Goal: Task Accomplishment & Management: Complete application form

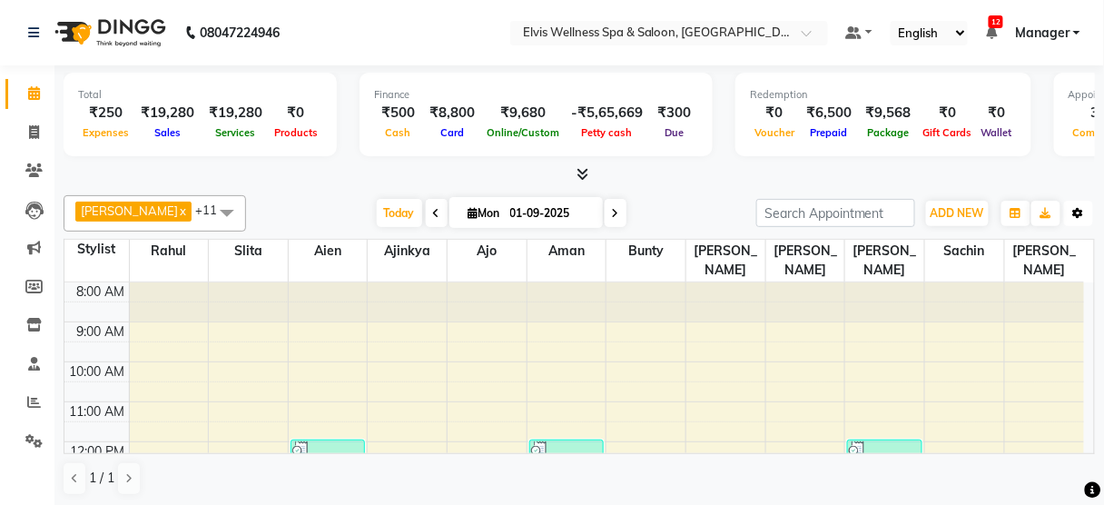
click at [1068, 207] on button "Toggle Dropdown" at bounding box center [1078, 213] width 29 height 25
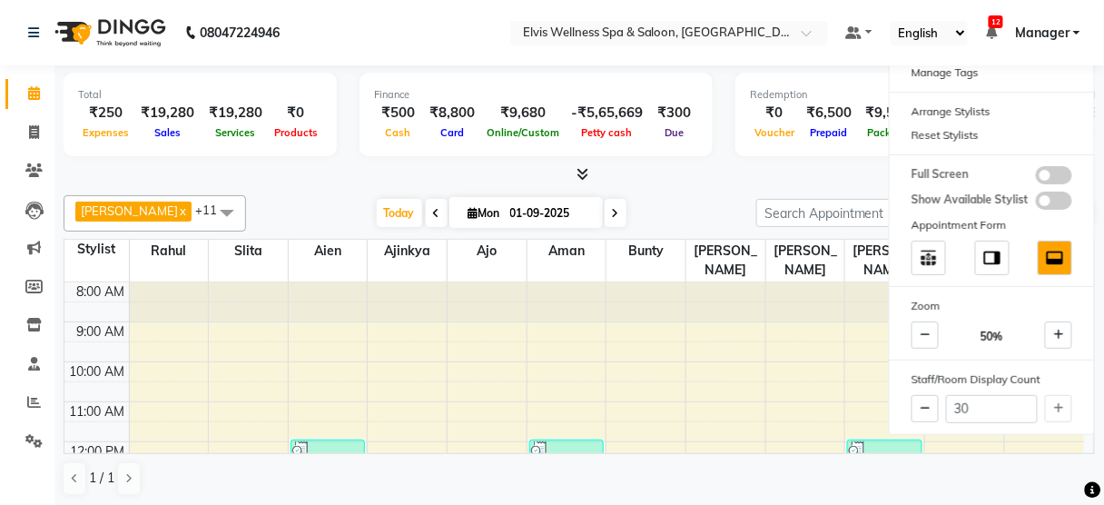
click at [634, 188] on div "Ming x Ajo x Aman x [PERSON_NAME] x [PERSON_NAME] x Sachin x [PERSON_NAME] x sl…" at bounding box center [580, 345] width 1032 height 315
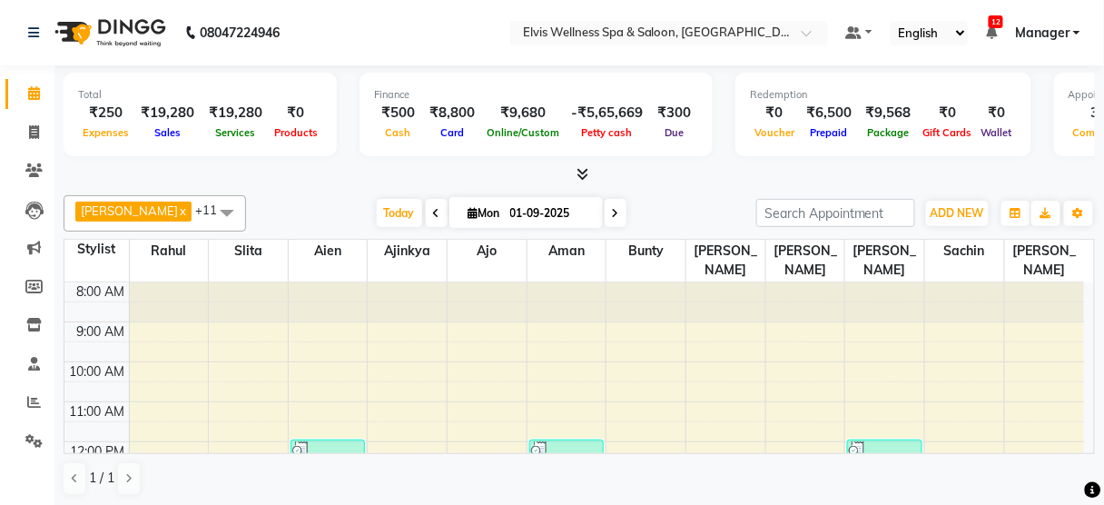
click at [655, 210] on div "[DATE] [DATE]" at bounding box center [501, 213] width 492 height 27
click at [209, 212] on span at bounding box center [227, 212] width 36 height 35
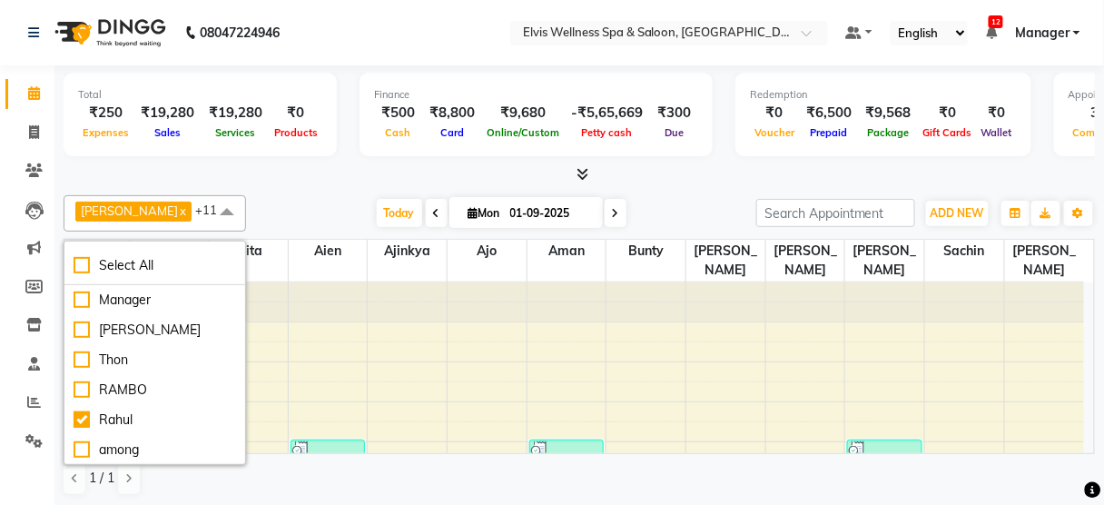
click at [287, 196] on div "Ming x Ajo x Aman x [PERSON_NAME] x [PERSON_NAME] x Sachin x [PERSON_NAME] x sl…" at bounding box center [580, 213] width 1032 height 36
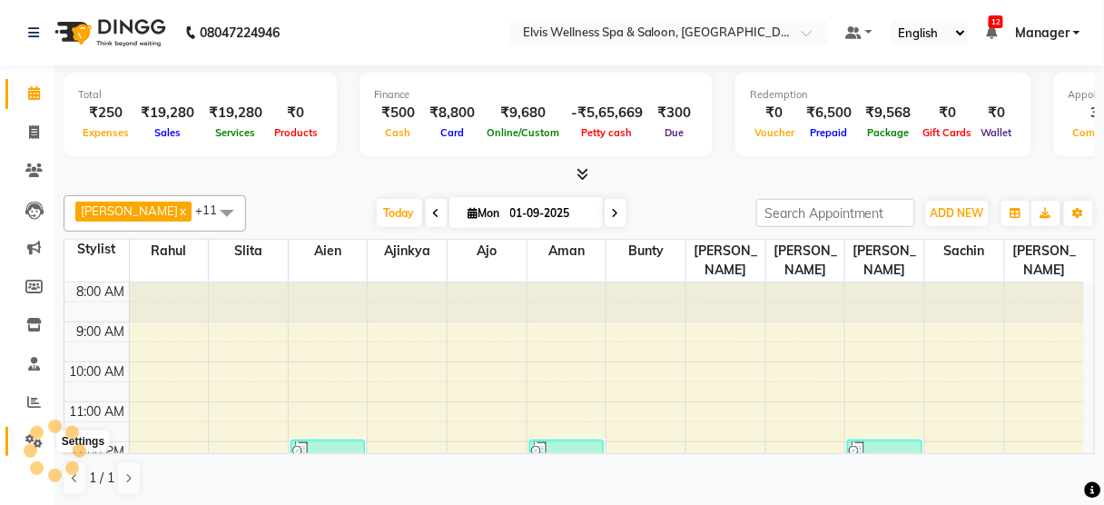
click at [24, 436] on span at bounding box center [34, 441] width 32 height 21
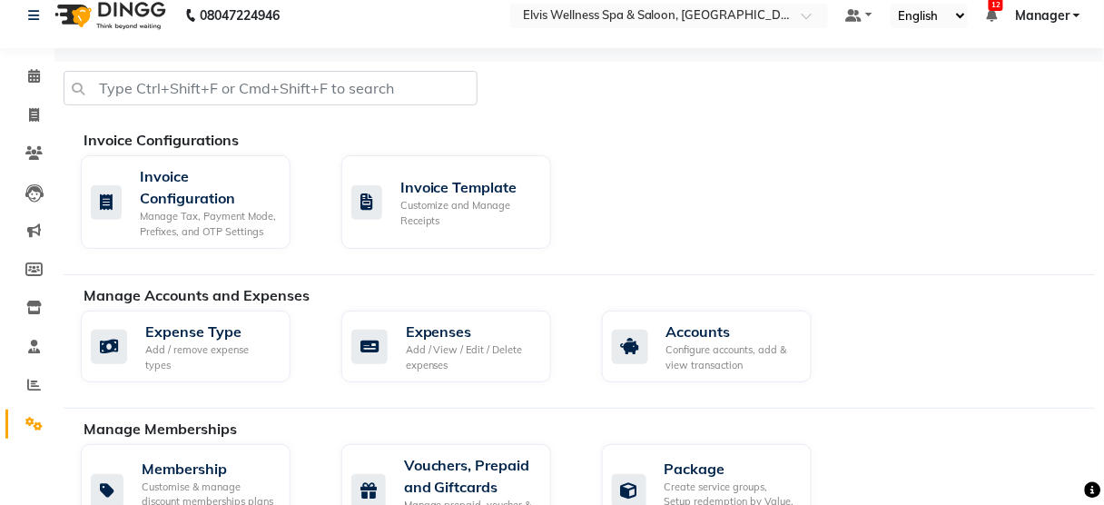
scroll to position [12, 0]
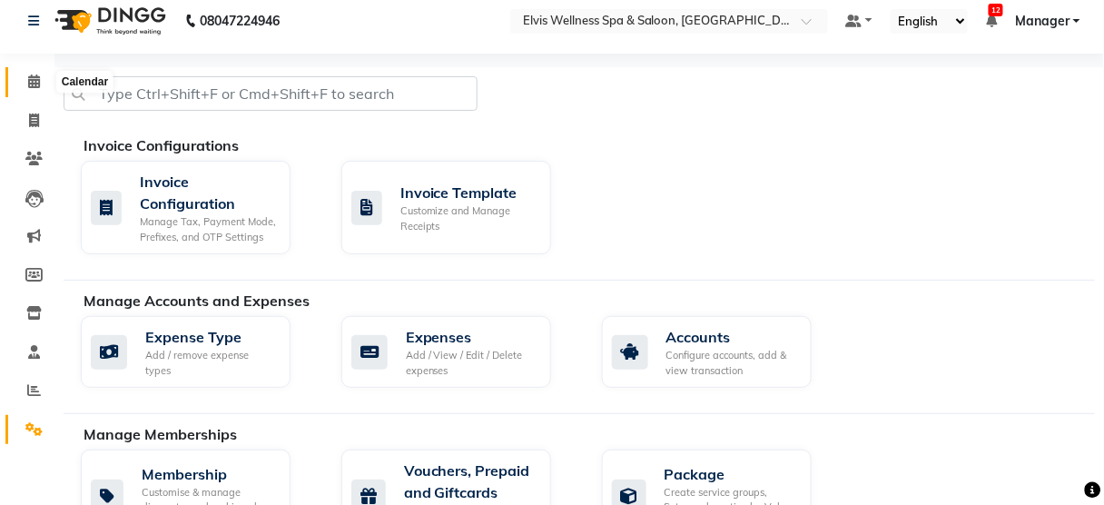
click at [37, 86] on icon at bounding box center [34, 81] width 12 height 14
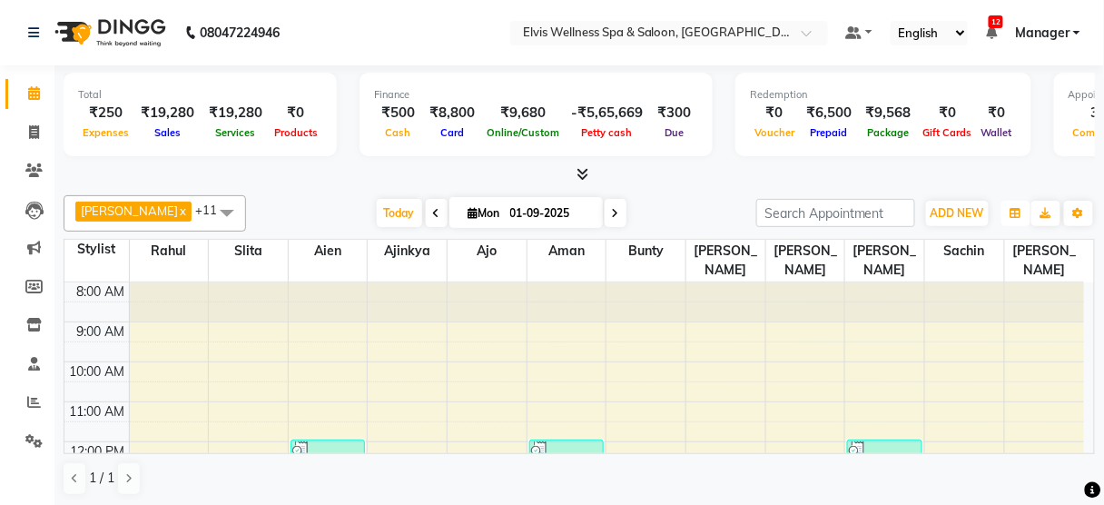
click at [1020, 208] on icon "button" at bounding box center [1016, 213] width 11 height 11
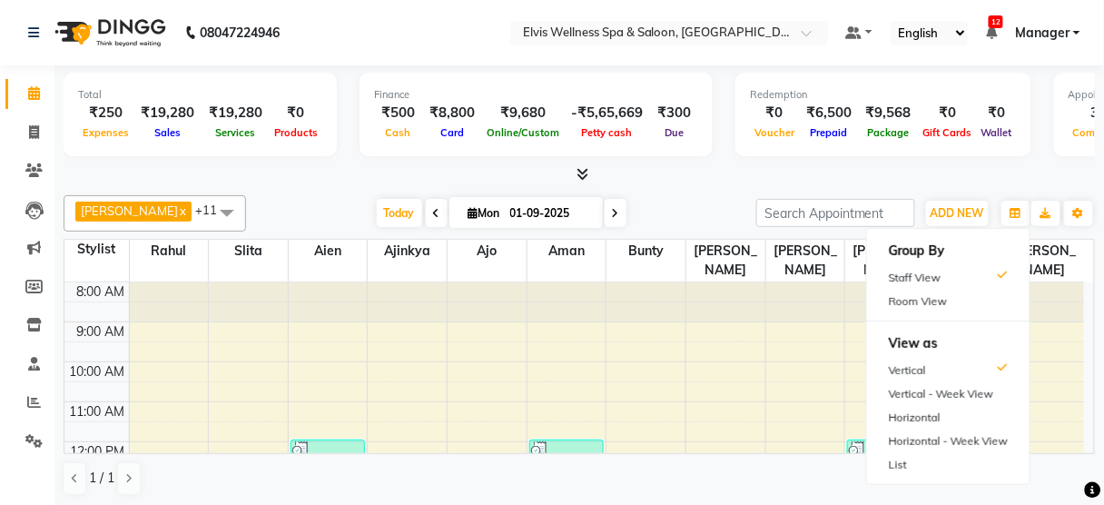
click at [976, 190] on div "Ming x Ajo x Aman x [PERSON_NAME] x [PERSON_NAME] x Sachin x [PERSON_NAME] x sl…" at bounding box center [580, 345] width 1032 height 315
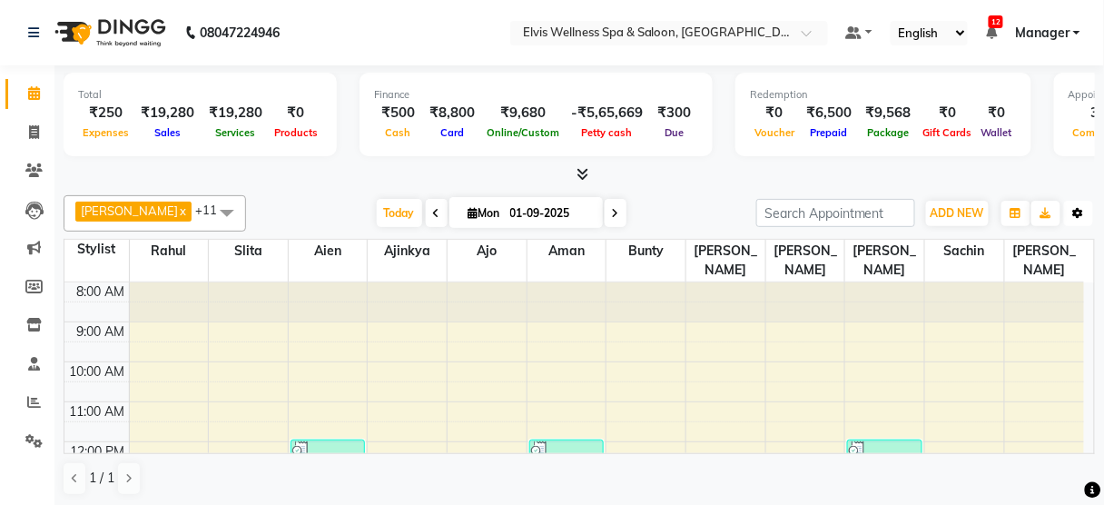
click at [1074, 208] on icon "button" at bounding box center [1078, 213] width 11 height 11
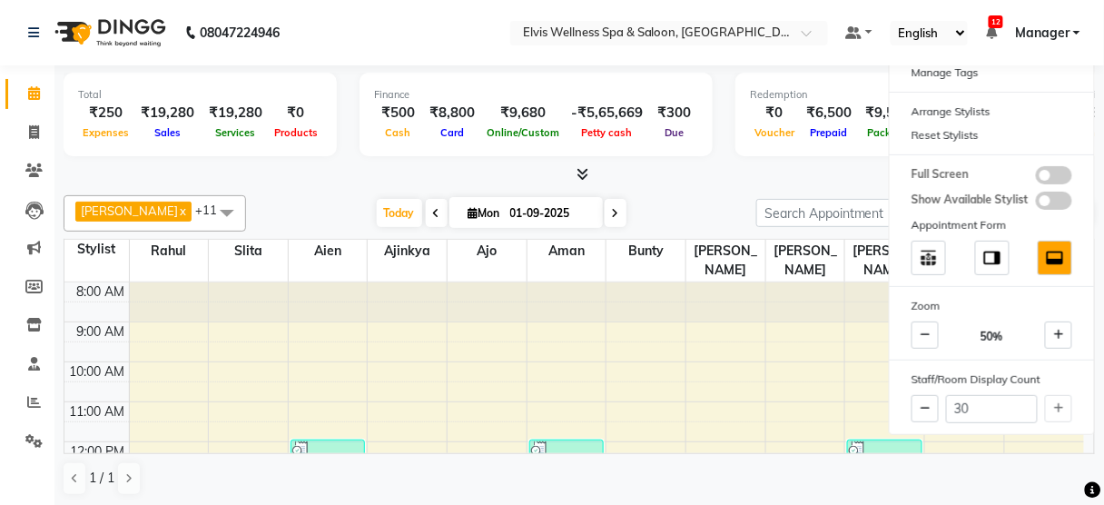
click at [876, 162] on div "Total ₹250 Expenses ₹19,280 Sales ₹19,280 Services ₹0 Products Finance ₹500 Cas…" at bounding box center [580, 124] width 1032 height 119
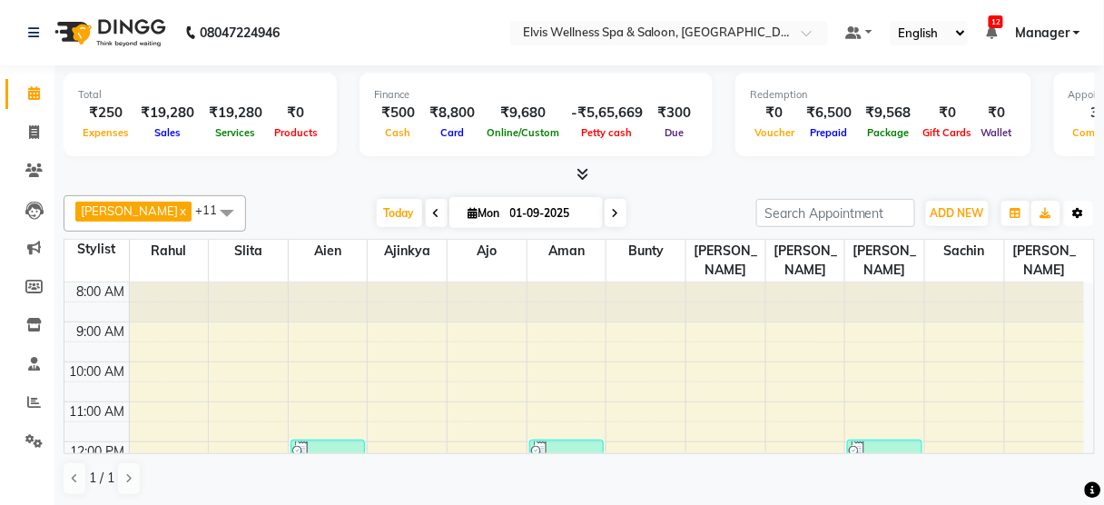
click at [1083, 214] on icon "button" at bounding box center [1078, 213] width 11 height 11
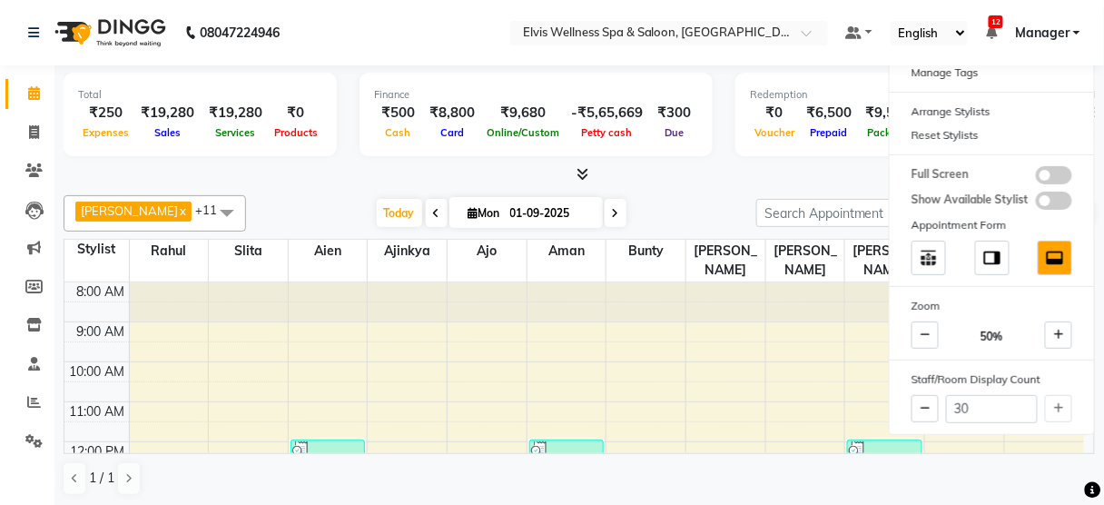
click at [736, 159] on div "Total ₹250 Expenses ₹19,280 Sales ₹19,280 Services ₹0 Products Finance ₹500 Cas…" at bounding box center [580, 117] width 1032 height 89
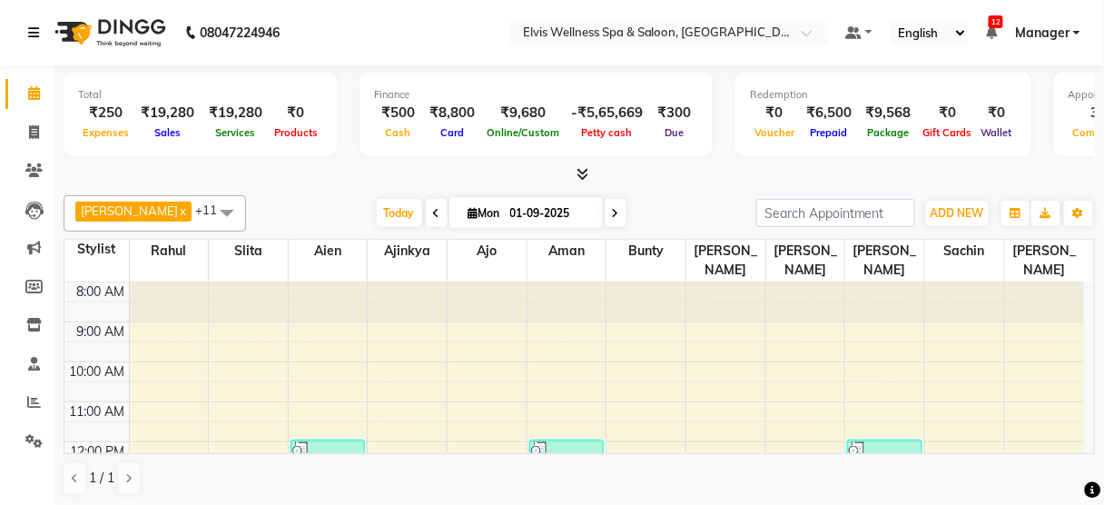
click at [34, 35] on icon at bounding box center [33, 32] width 11 height 13
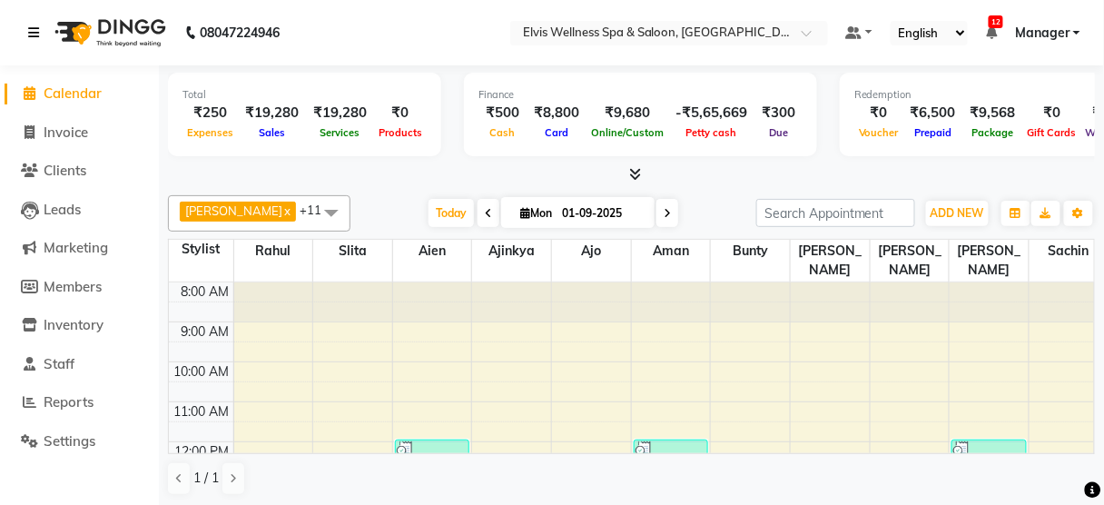
click at [31, 29] on icon at bounding box center [33, 32] width 11 height 13
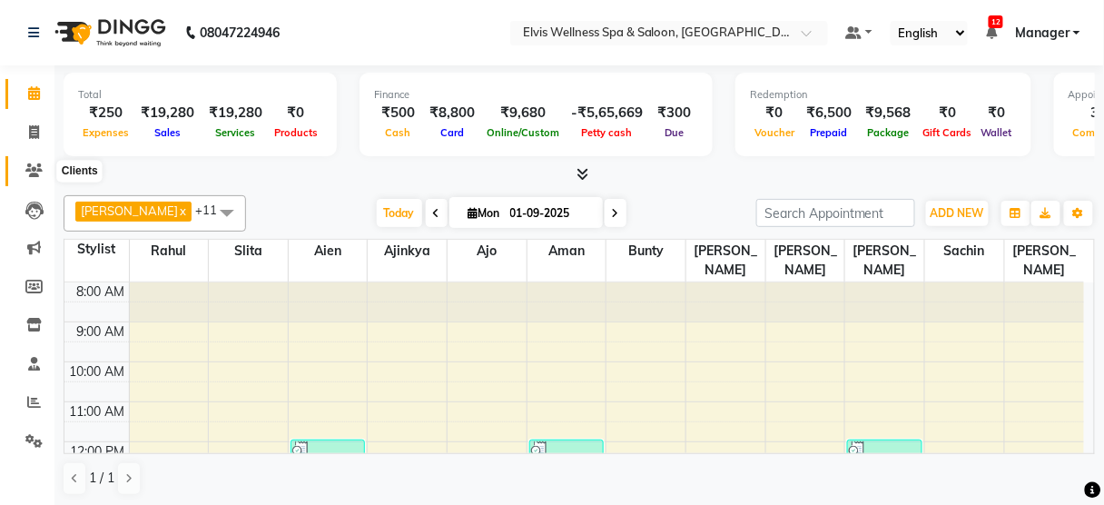
click at [35, 175] on icon at bounding box center [33, 170] width 17 height 14
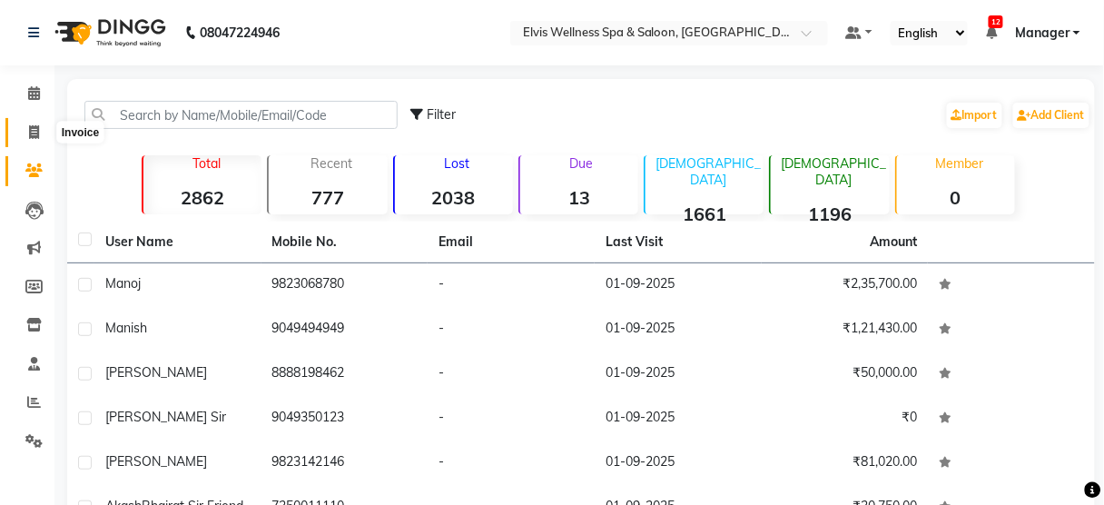
click at [36, 142] on span at bounding box center [34, 133] width 32 height 21
select select "service"
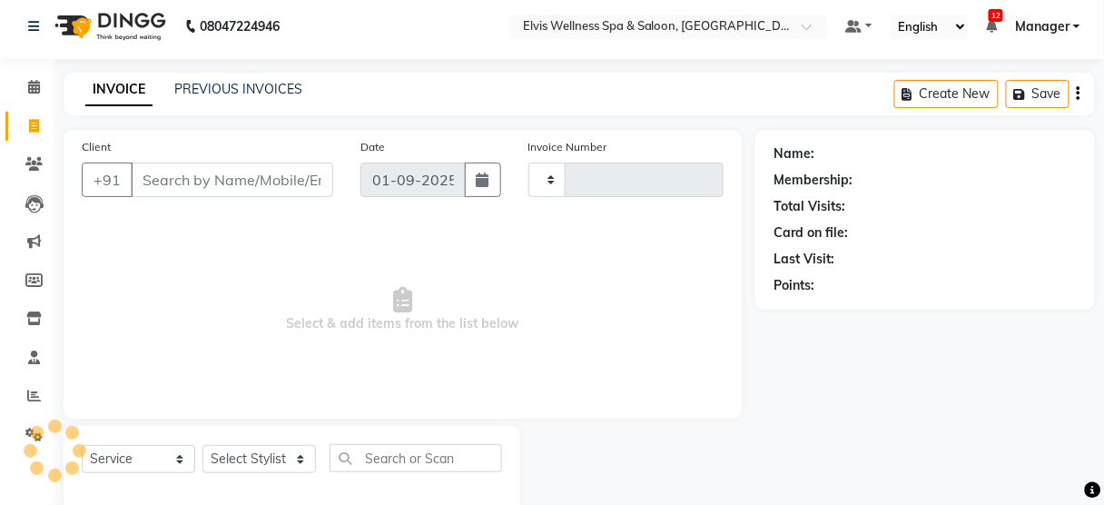
type input "2970"
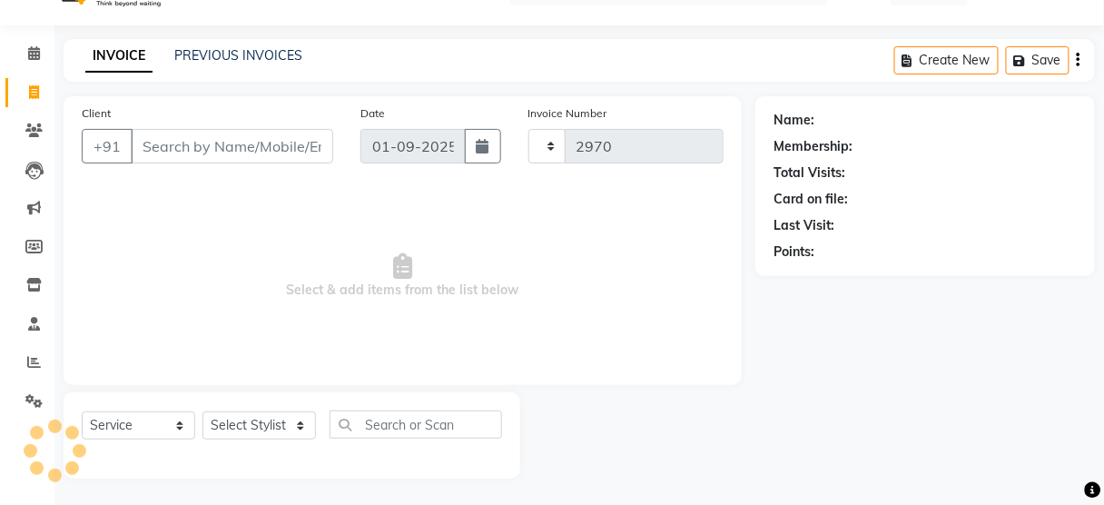
select select "5733"
click at [161, 151] on input "Client" at bounding box center [232, 146] width 202 height 35
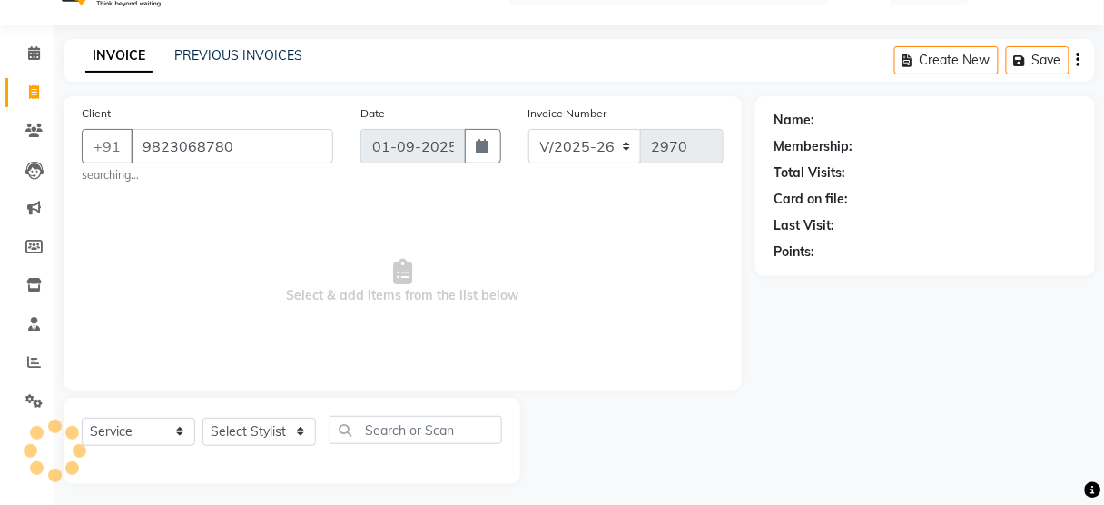
type input "9823068780"
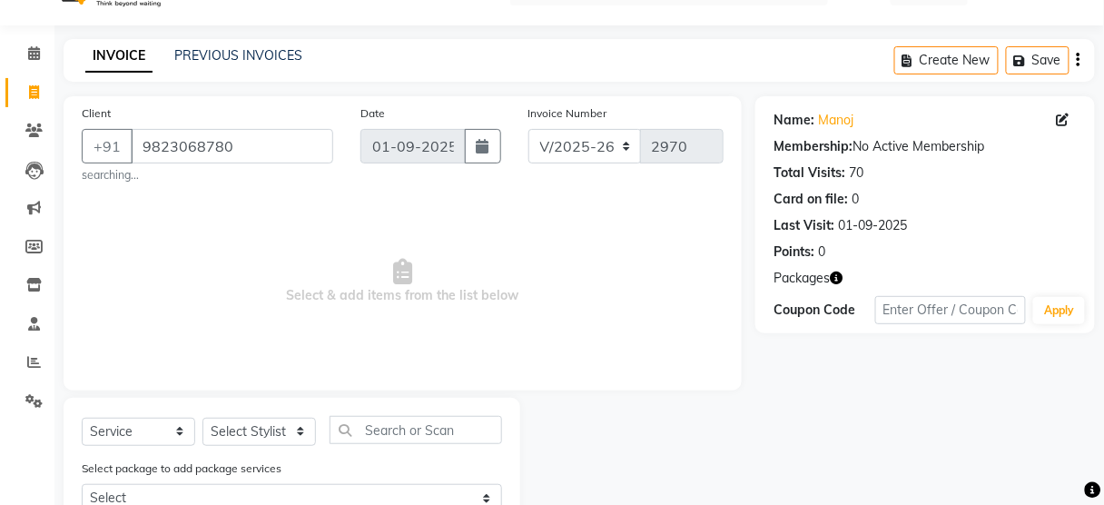
scroll to position [106, 0]
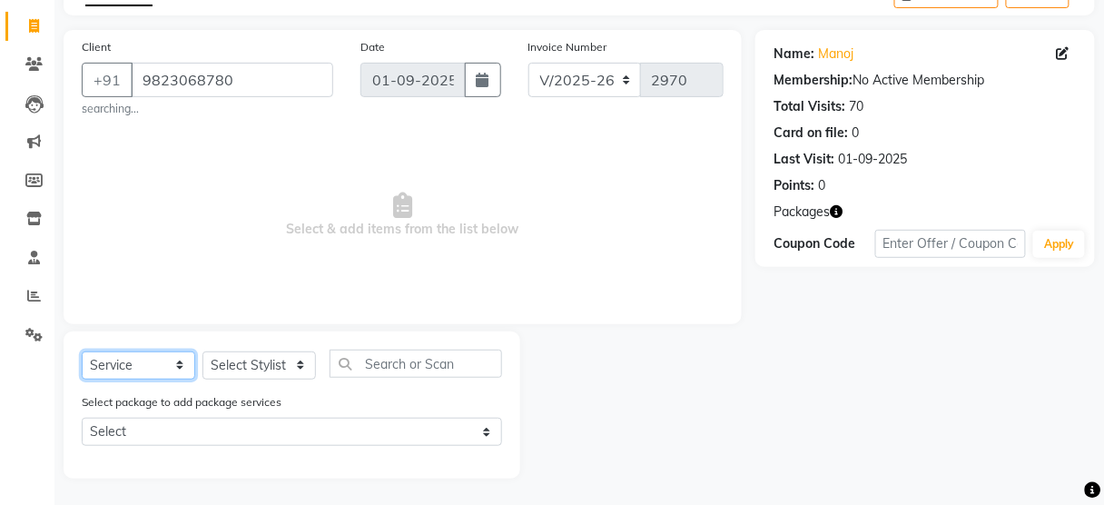
click at [152, 372] on select "Select Service Product Membership Package Voucher Prepaid Gift Card" at bounding box center [139, 365] width 114 height 28
select select "product"
click at [82, 351] on select "Select Service Product Membership Package Voucher Prepaid Gift Card" at bounding box center [139, 365] width 114 height 28
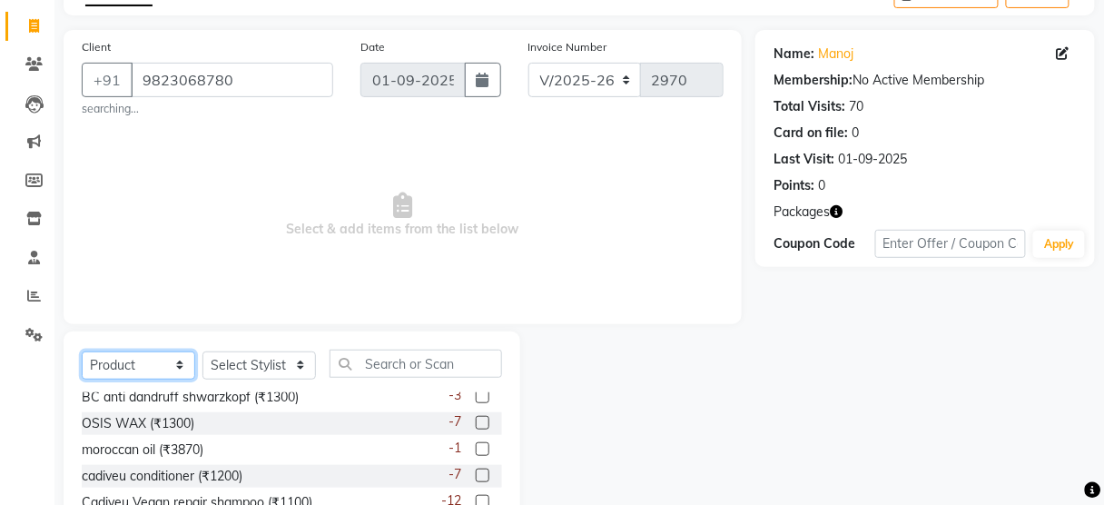
scroll to position [0, 0]
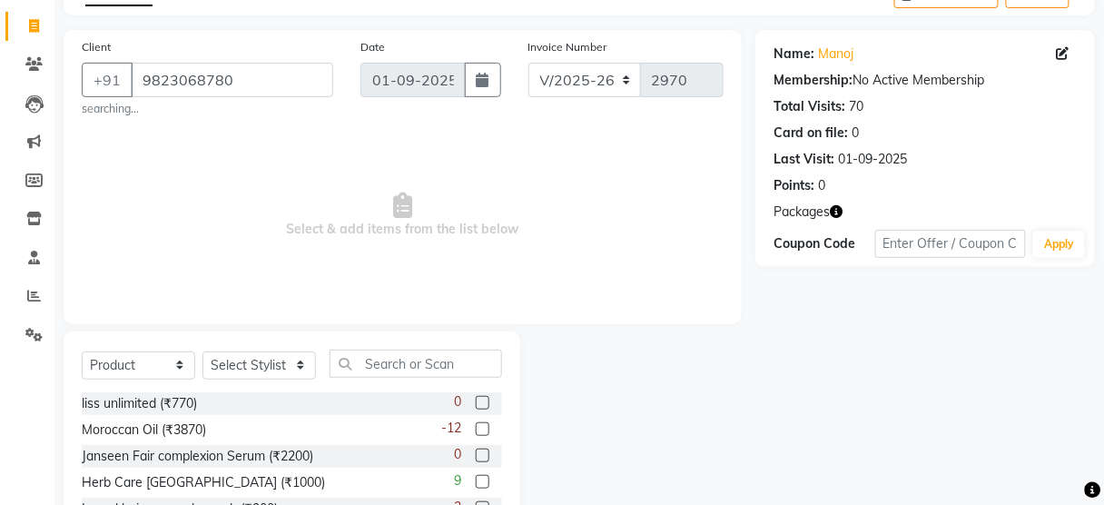
drag, startPoint x: 283, startPoint y: 411, endPoint x: 587, endPoint y: 408, distance: 303.3
click at [587, 408] on div "Select Service Product Membership Package Voucher Prepaid Gift Card Select Styl…" at bounding box center [403, 465] width 706 height 268
click at [587, 408] on div at bounding box center [637, 465] width 235 height 268
click at [390, 363] on input "text" at bounding box center [416, 364] width 173 height 28
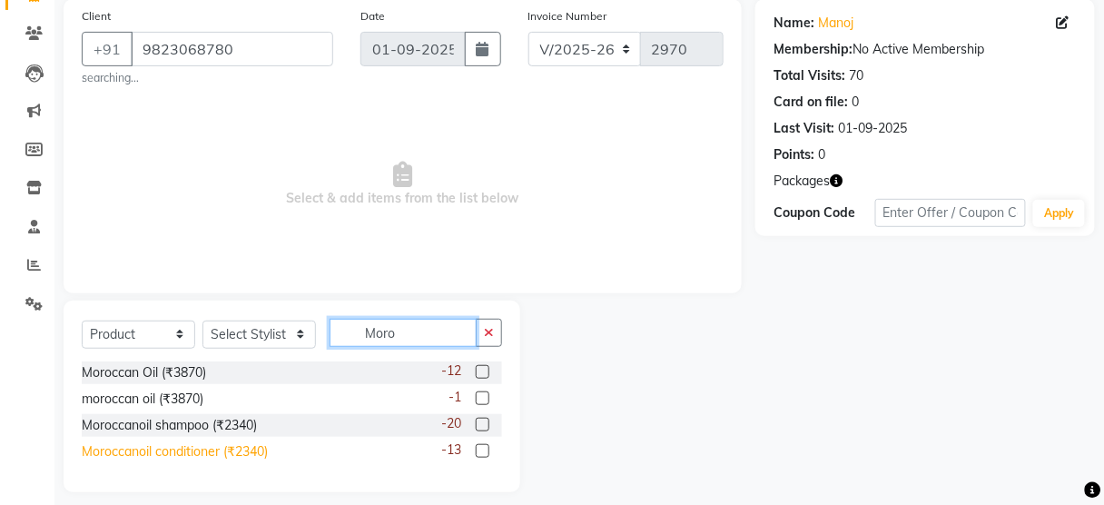
scroll to position [151, 0]
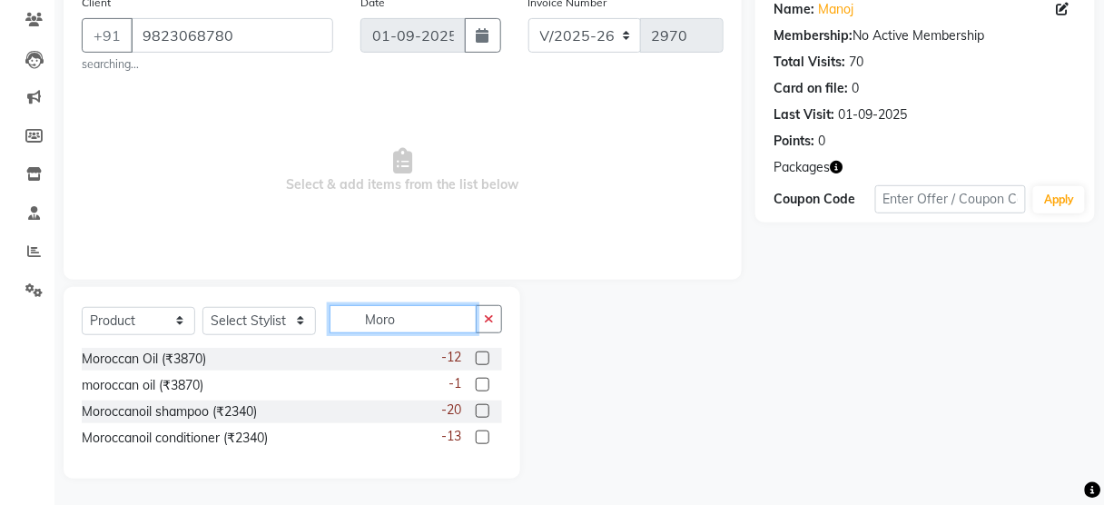
type input "Moro"
click at [480, 406] on label at bounding box center [483, 411] width 14 height 14
click at [480, 406] on input "checkbox" at bounding box center [482, 412] width 12 height 12
click at [481, 407] on label at bounding box center [483, 411] width 14 height 14
click at [481, 407] on input "checkbox" at bounding box center [482, 412] width 12 height 12
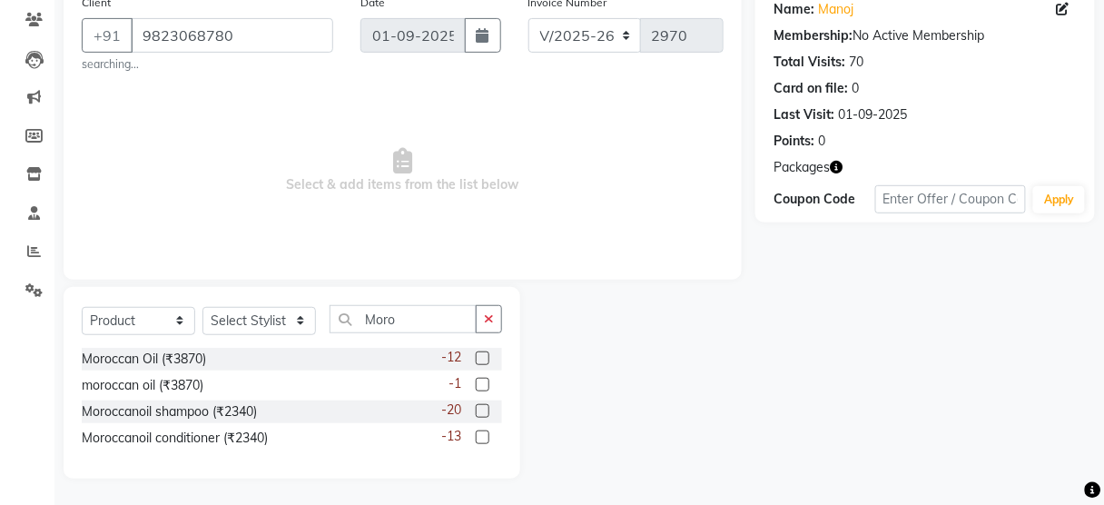
scroll to position [123, 0]
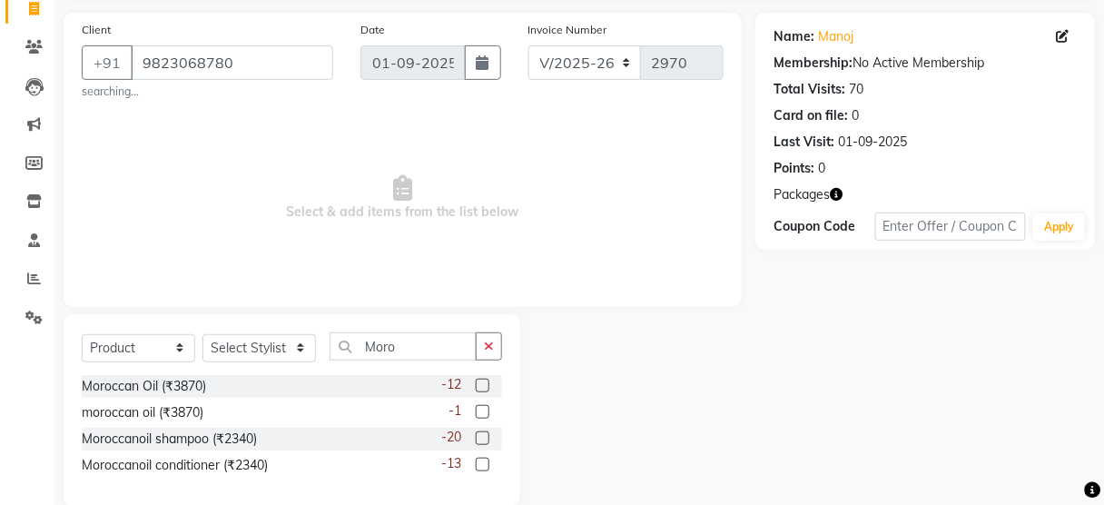
click at [480, 432] on label at bounding box center [483, 438] width 14 height 14
click at [480, 433] on input "checkbox" at bounding box center [482, 439] width 12 height 12
checkbox input "false"
click at [293, 350] on select "Select Stylist [PERSON_NAME] [PERSON_NAME] among [PERSON_NAME] staff Bepeto [PE…" at bounding box center [259, 348] width 114 height 28
select select "39928"
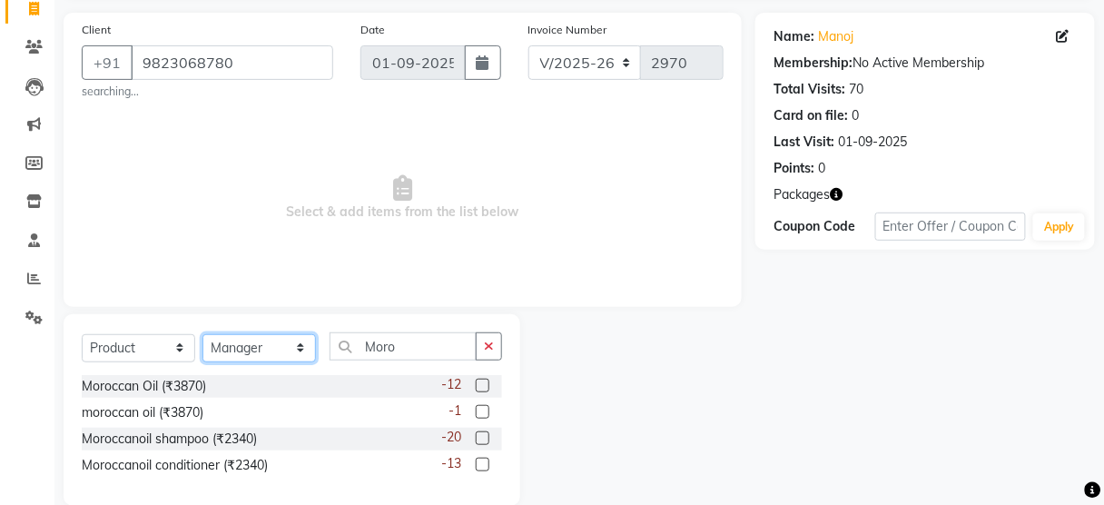
click at [202, 334] on select "Select Stylist [PERSON_NAME] [PERSON_NAME] among [PERSON_NAME] staff Bepeto [PE…" at bounding box center [259, 348] width 114 height 28
click at [479, 437] on label at bounding box center [483, 438] width 14 height 14
click at [479, 437] on input "checkbox" at bounding box center [482, 439] width 12 height 12
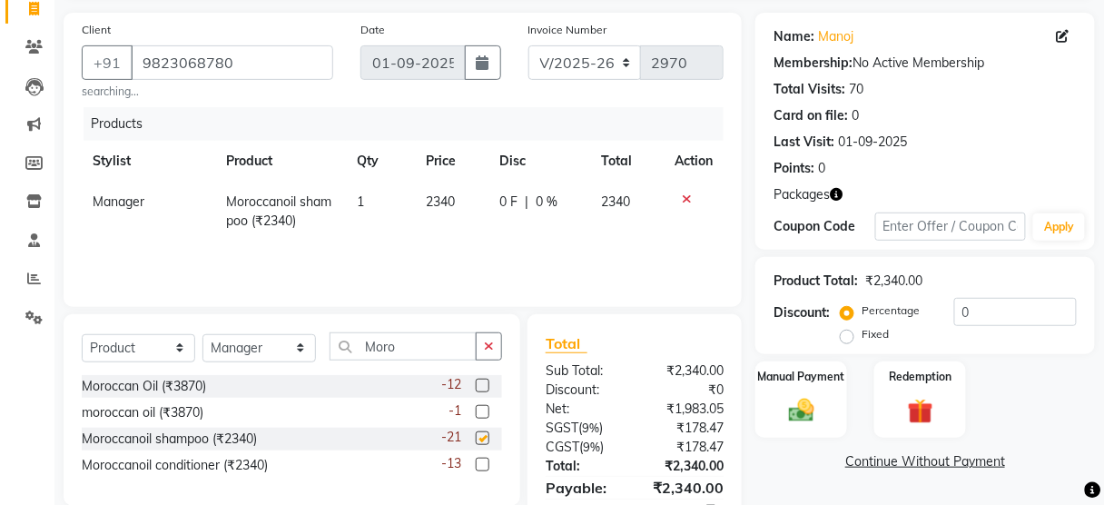
checkbox input "false"
click at [436, 202] on span "2340" at bounding box center [441, 201] width 29 height 16
select select "39928"
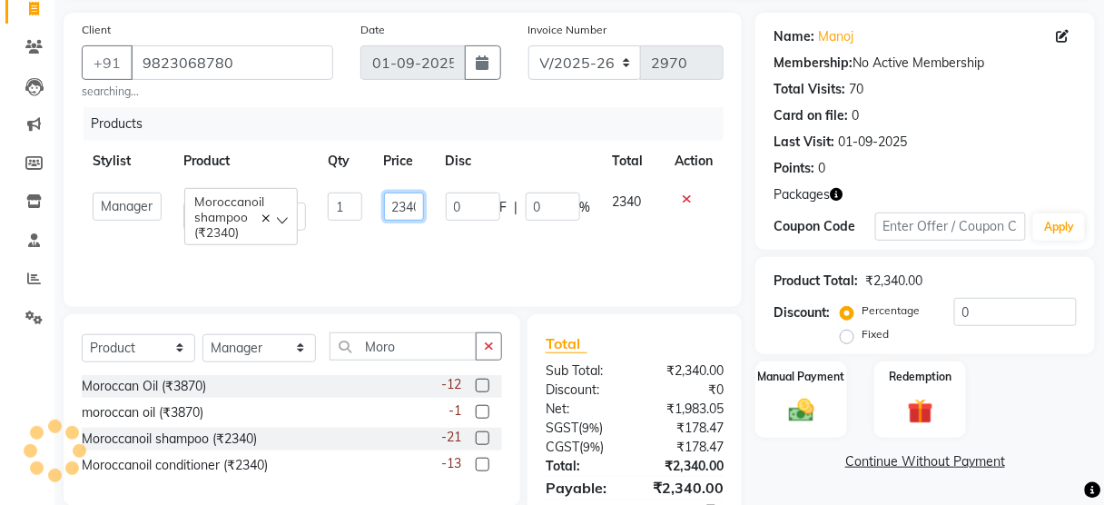
click at [397, 206] on input "2340" at bounding box center [404, 207] width 40 height 28
click at [407, 208] on input "2340" at bounding box center [404, 207] width 40 height 28
click at [413, 209] on input "2340" at bounding box center [404, 207] width 40 height 28
click at [413, 209] on input "20" at bounding box center [404, 207] width 40 height 28
type input "2"
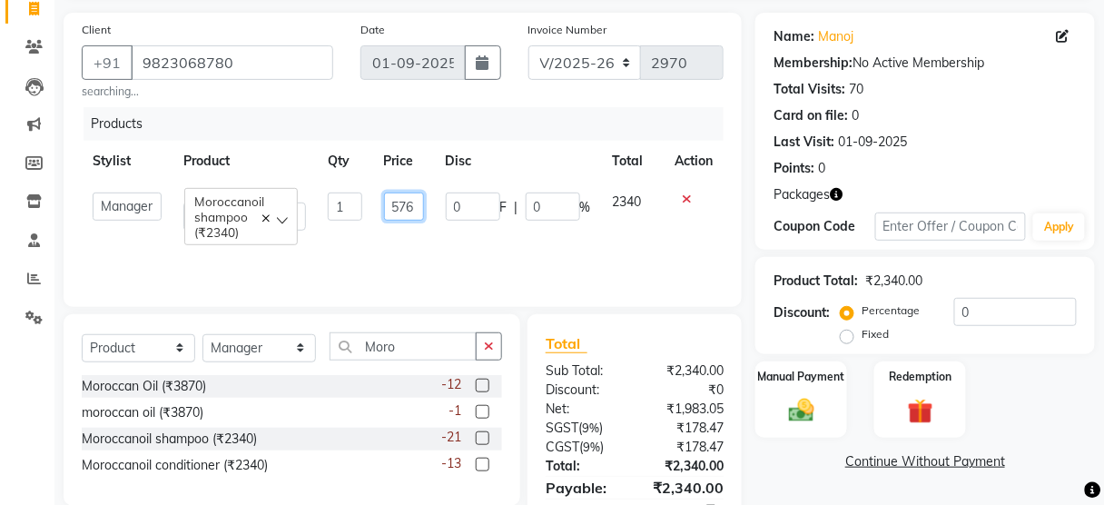
type input "5760"
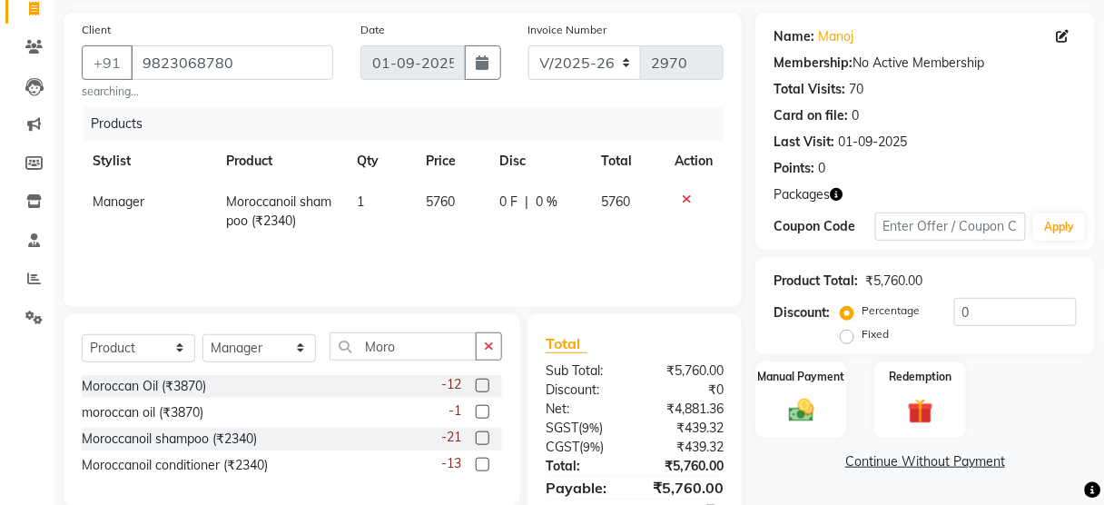
click at [406, 245] on div "Products Stylist Product Qty Price Disc Total Action Manager Moroccanoil shampo…" at bounding box center [403, 198] width 642 height 182
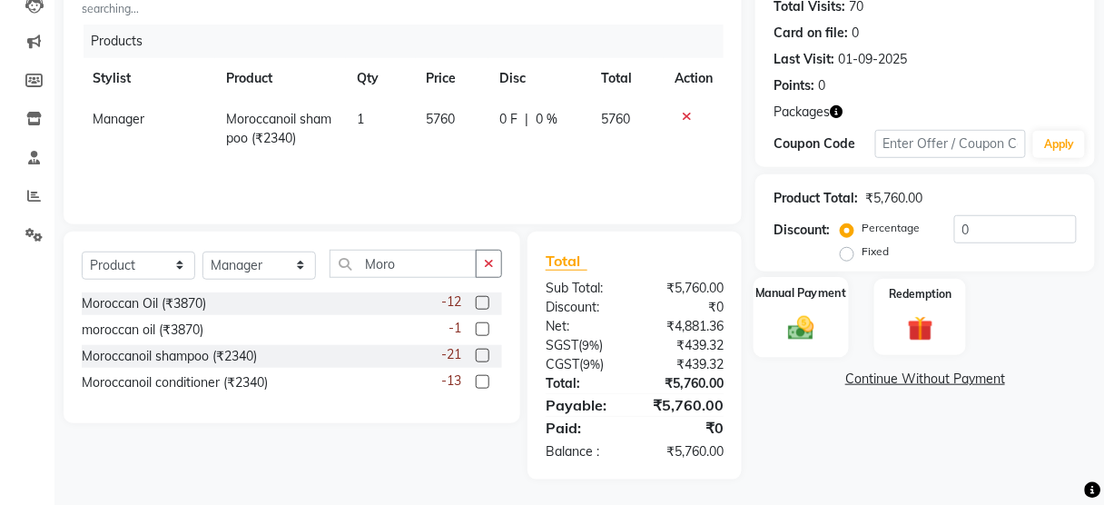
click at [805, 331] on img at bounding box center [801, 327] width 43 height 31
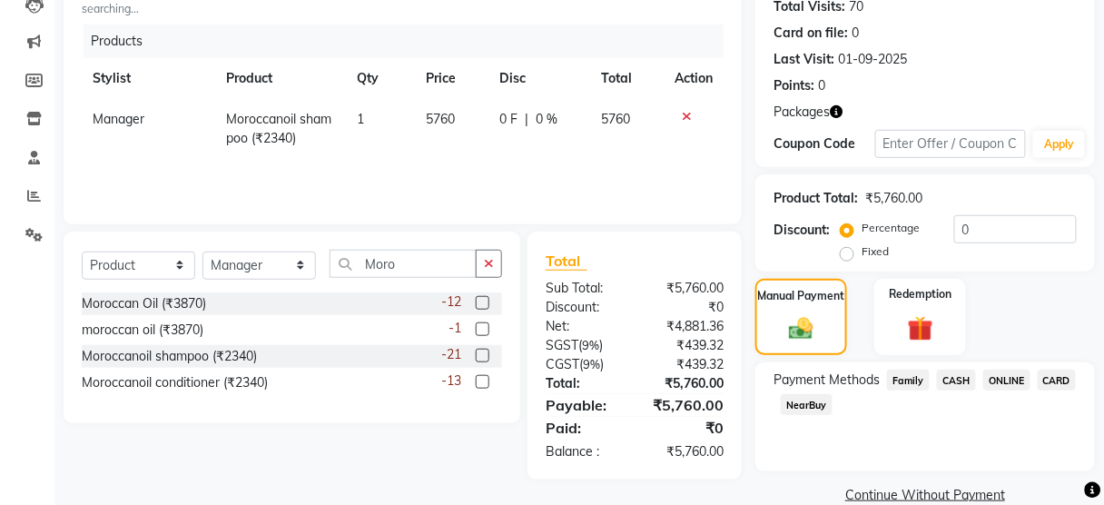
click at [1020, 379] on span "ONLINE" at bounding box center [1006, 380] width 47 height 21
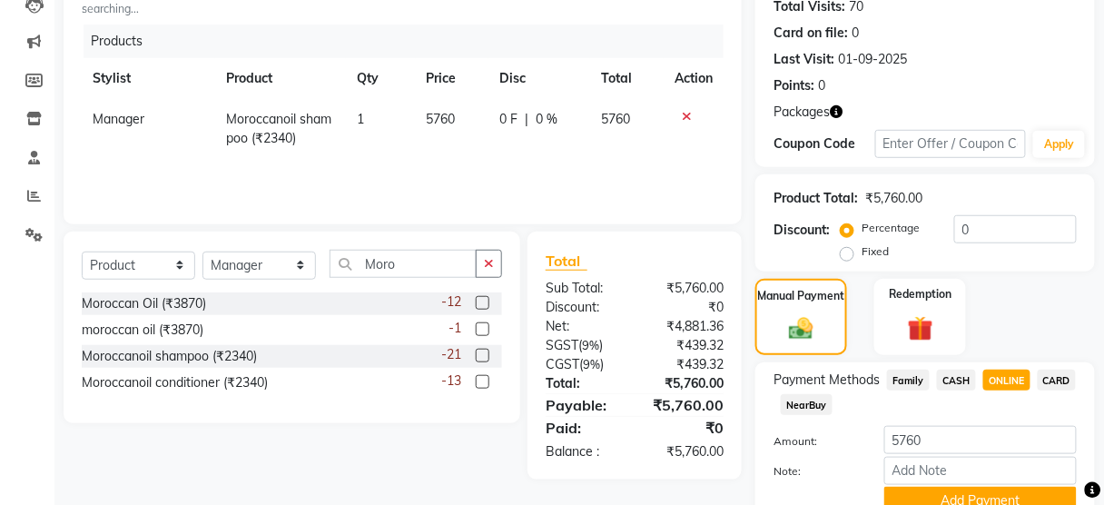
scroll to position [287, 0]
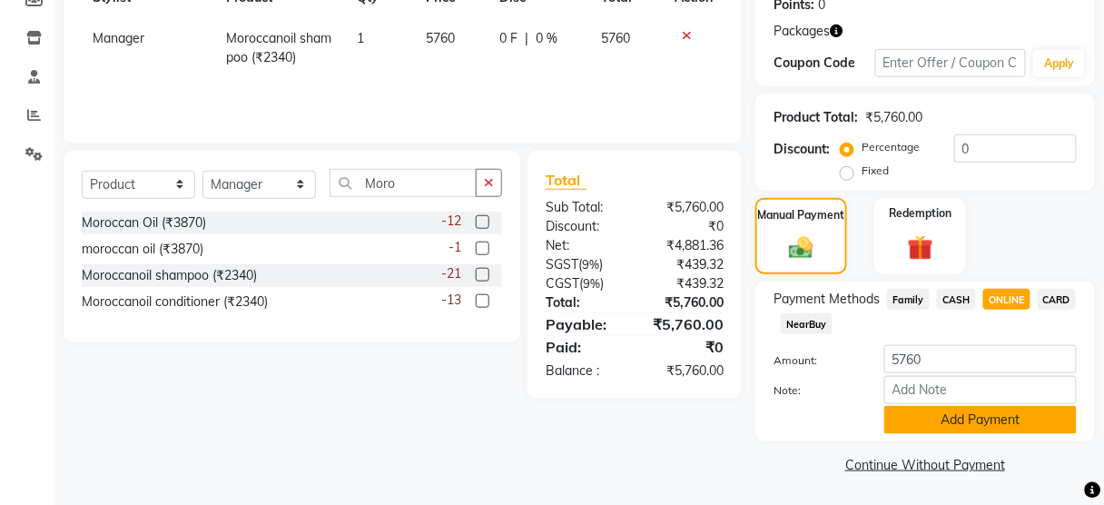
click at [920, 421] on button "Add Payment" at bounding box center [980, 420] width 193 height 28
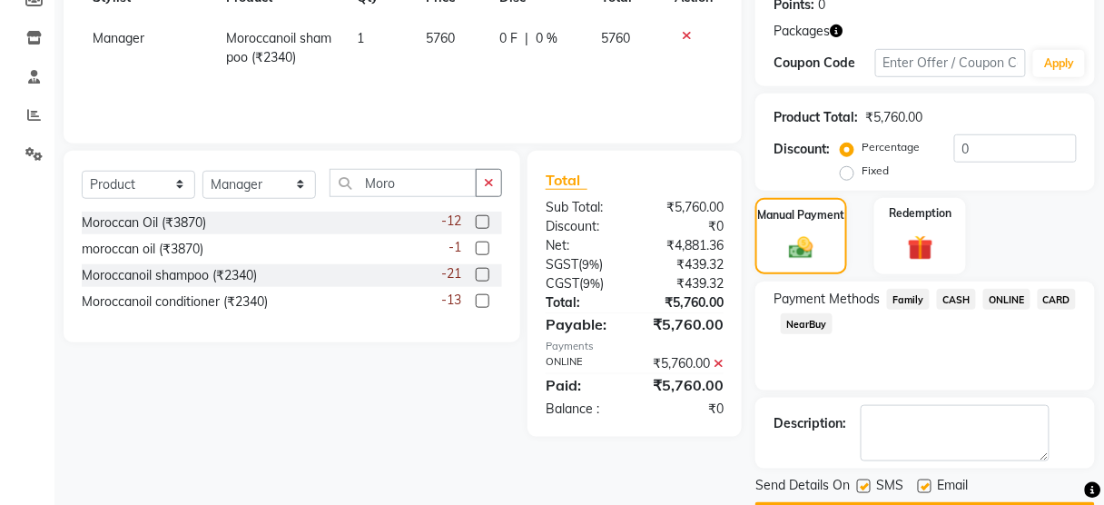
scroll to position [338, 0]
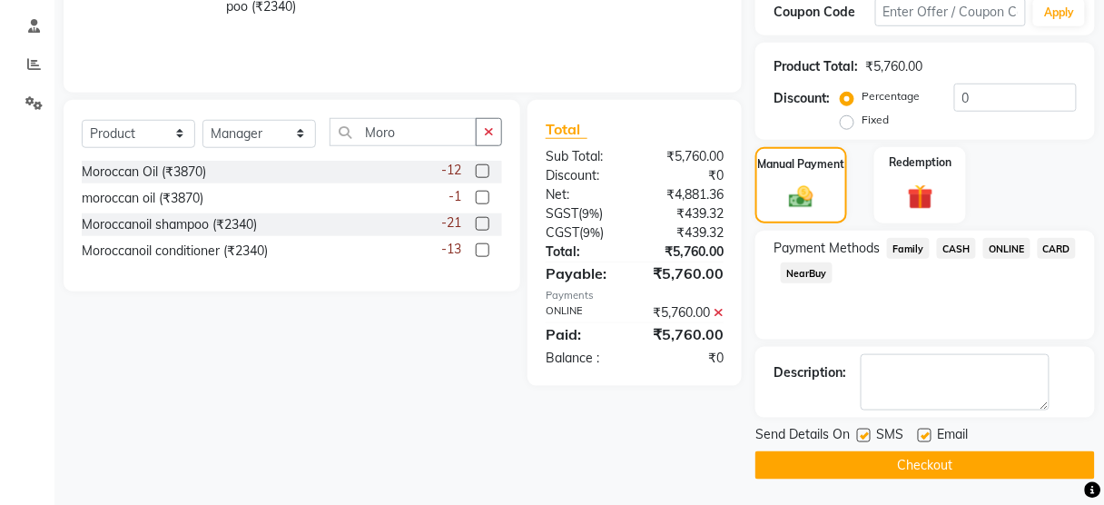
click at [864, 438] on label at bounding box center [864, 436] width 14 height 14
click at [864, 438] on input "checkbox" at bounding box center [863, 436] width 12 height 12
checkbox input "false"
click at [858, 454] on button "Checkout" at bounding box center [925, 465] width 340 height 28
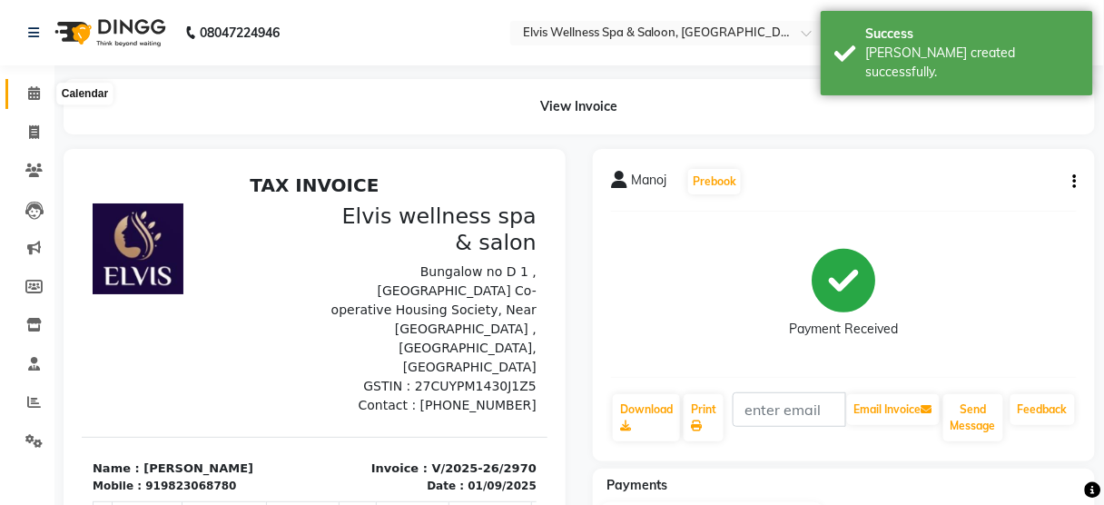
click at [44, 86] on span at bounding box center [34, 94] width 32 height 21
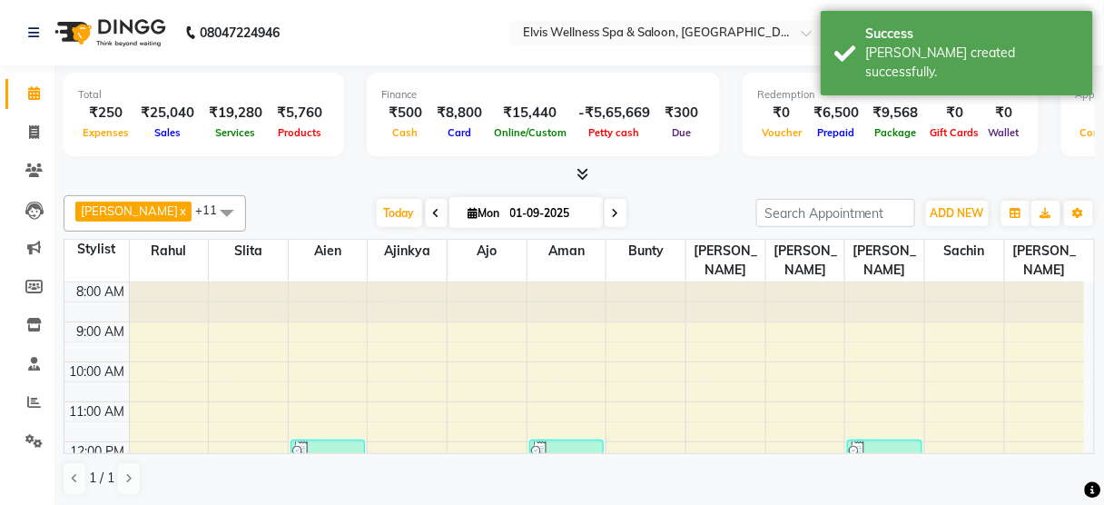
click at [245, 166] on div at bounding box center [580, 174] width 1032 height 19
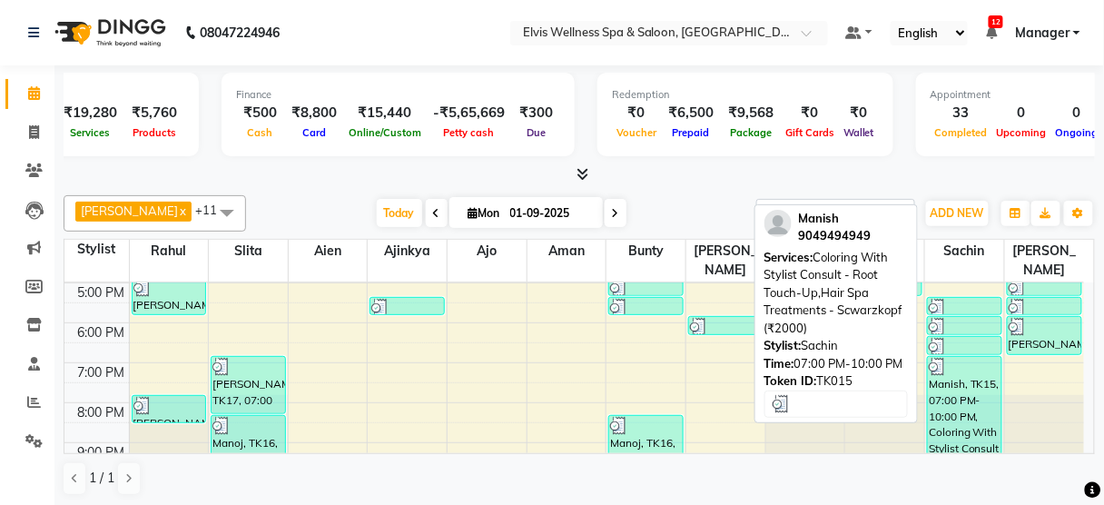
click at [996, 419] on div "Manish, TK15, 07:00 PM-10:00 PM, Coloring With Stylist Consult - Root Touch-Up,…" at bounding box center [965, 414] width 74 height 114
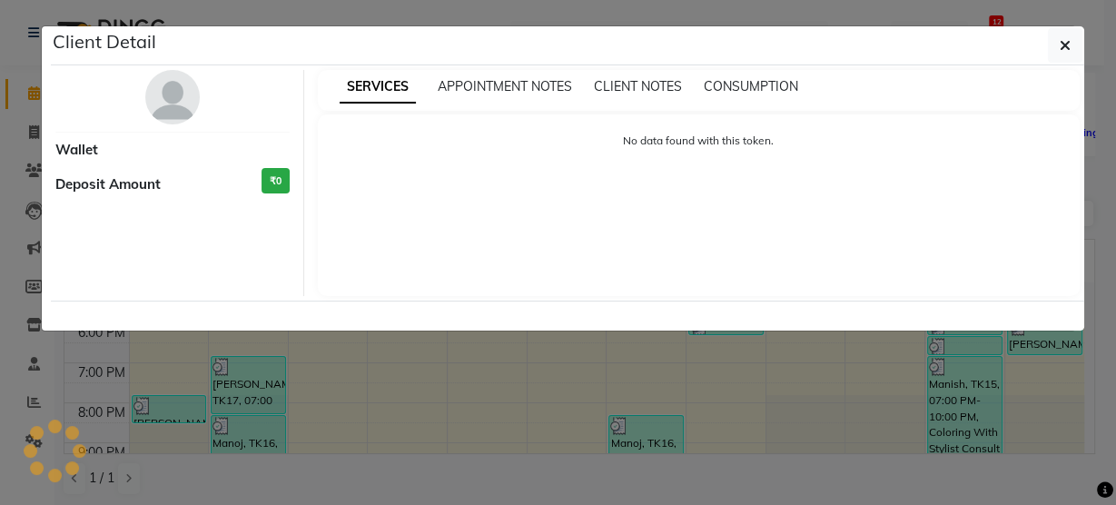
select select "3"
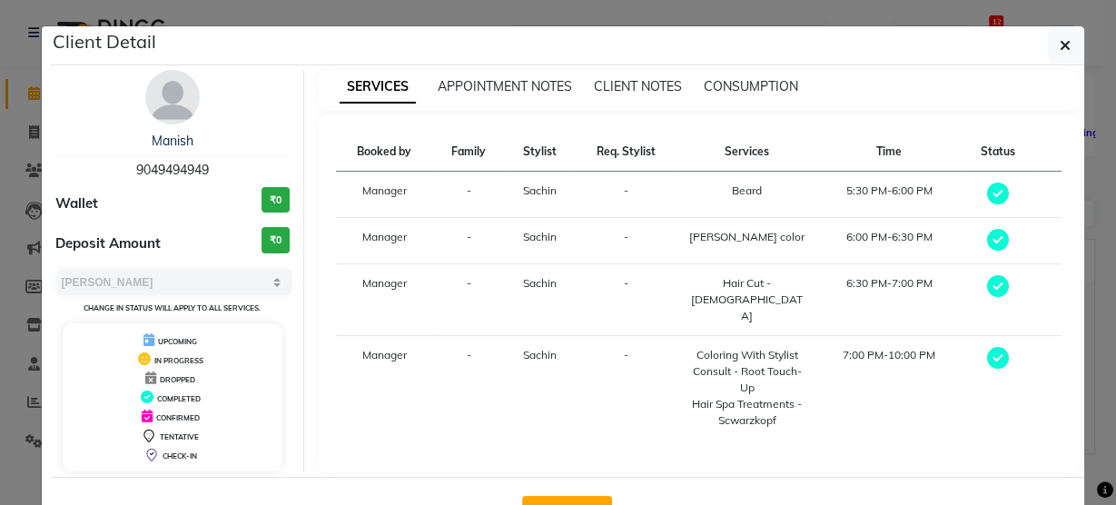
scroll to position [59, 0]
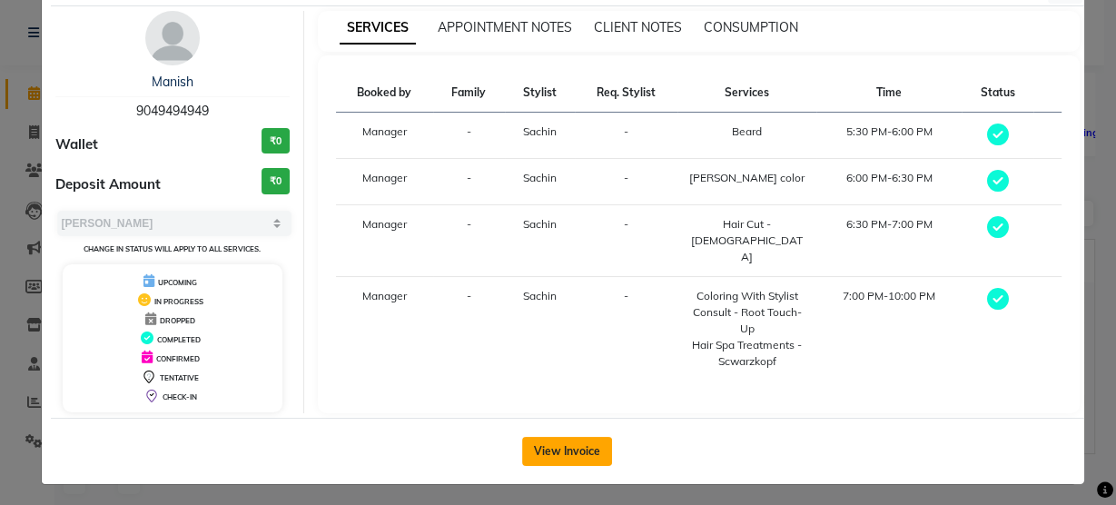
click at [579, 439] on button "View Invoice" at bounding box center [567, 451] width 90 height 29
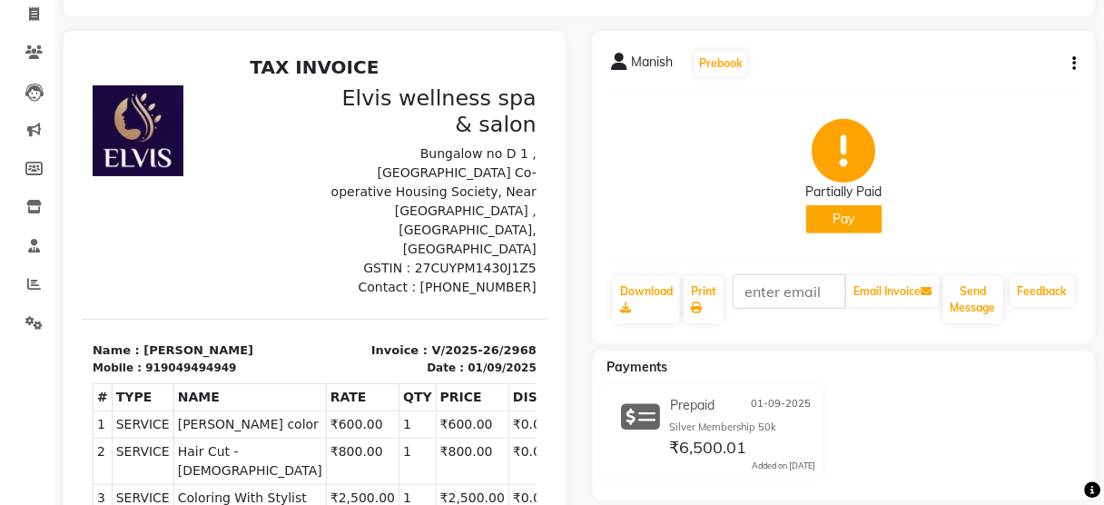
scroll to position [119, 0]
click at [849, 208] on button "Pay" at bounding box center [844, 218] width 76 height 28
select select "1"
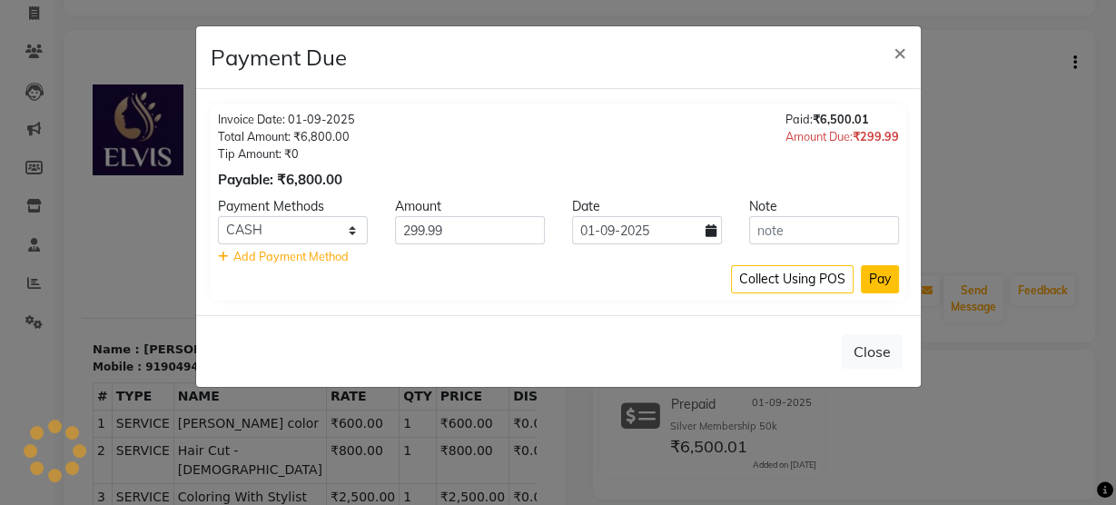
click at [875, 281] on button "Pay" at bounding box center [880, 279] width 38 height 28
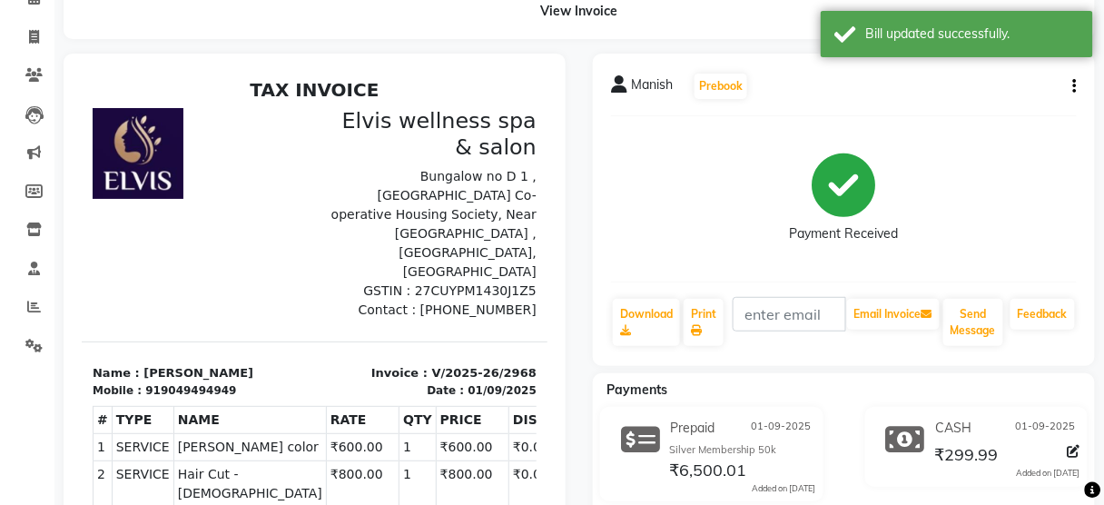
scroll to position [0, 0]
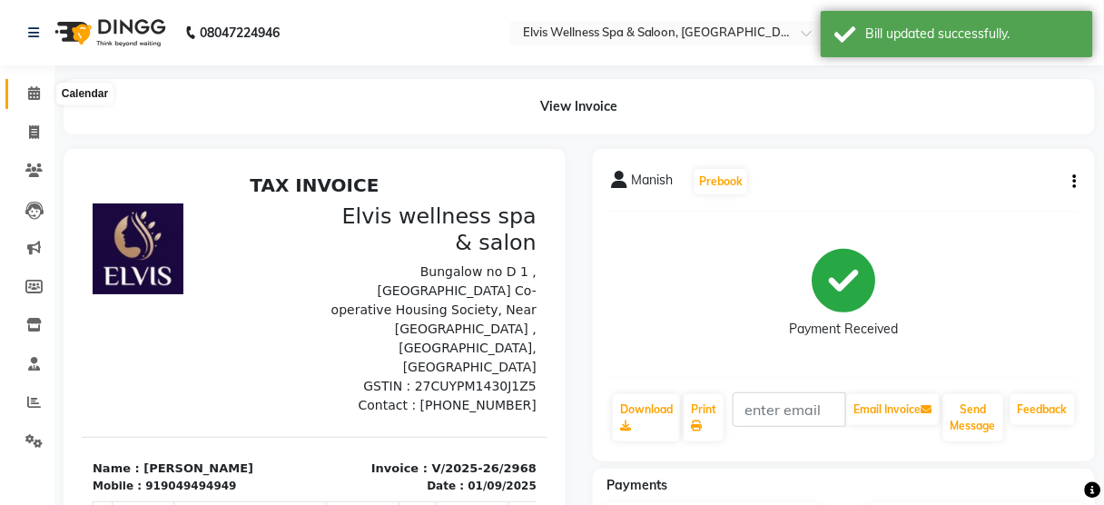
click at [22, 91] on span at bounding box center [34, 94] width 32 height 21
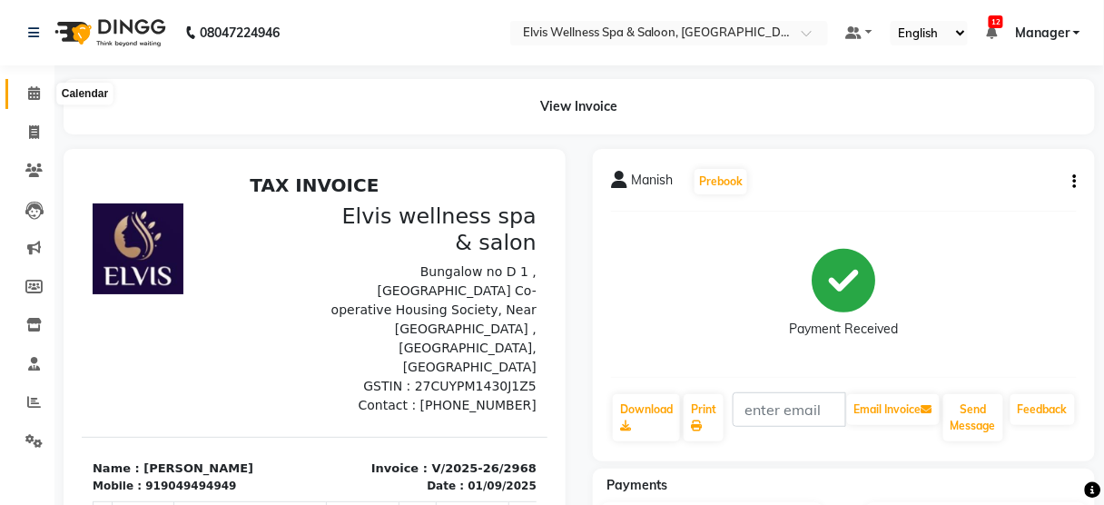
click at [38, 97] on icon at bounding box center [34, 93] width 12 height 14
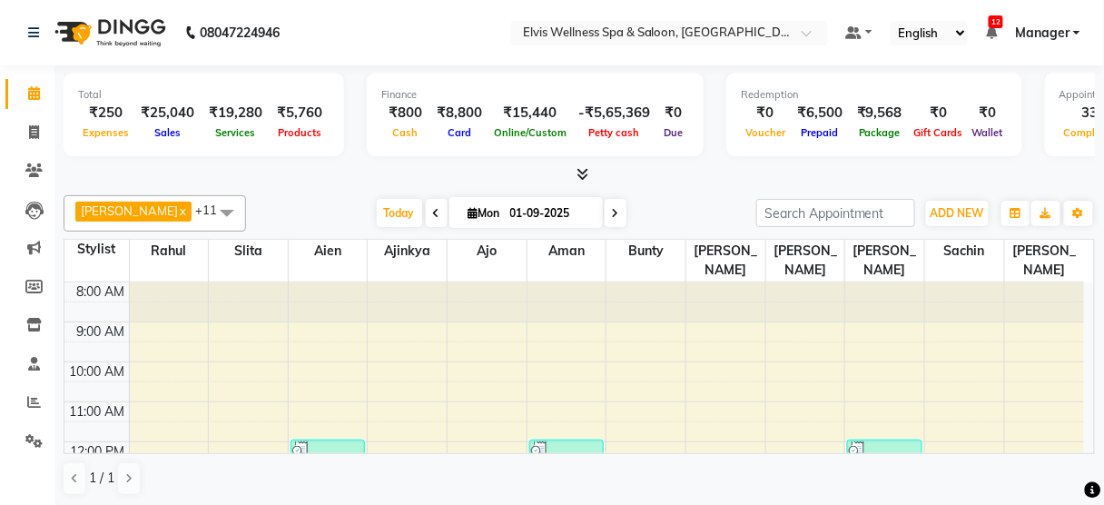
click at [1052, 31] on span "Manager" at bounding box center [1042, 33] width 54 height 19
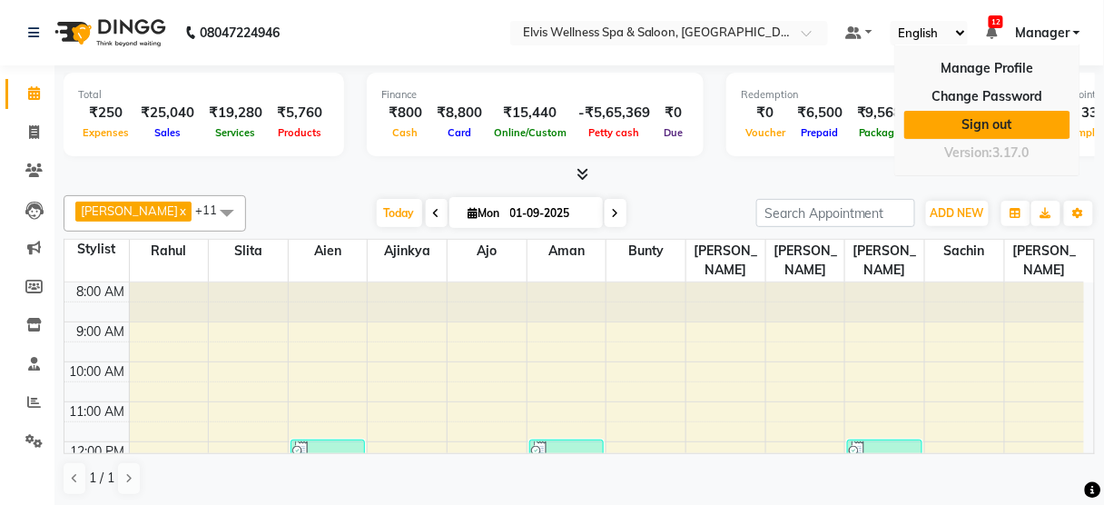
click at [1010, 131] on link "Sign out" at bounding box center [987, 125] width 166 height 28
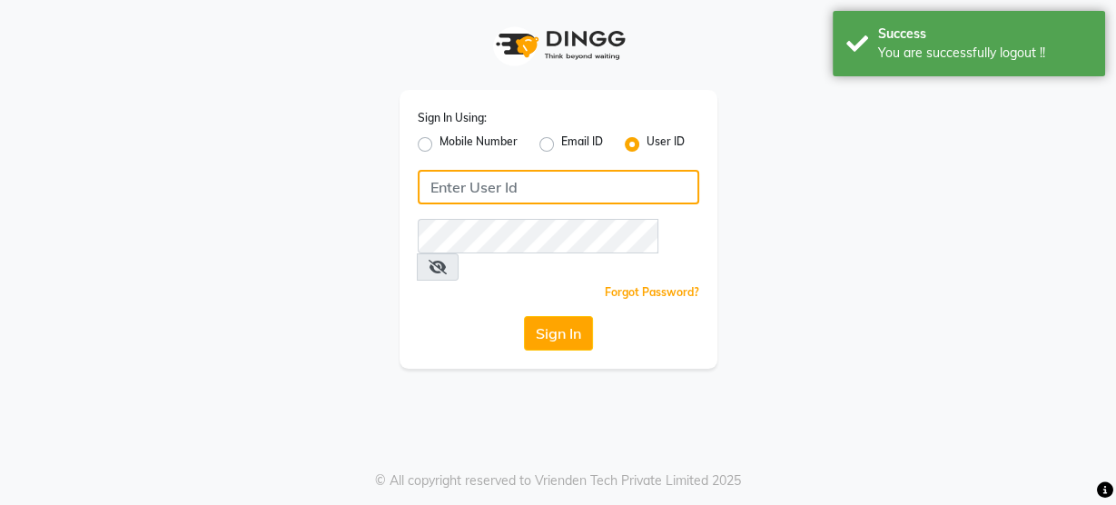
type input "8484868859"
